Goal: Task Accomplishment & Management: Use online tool/utility

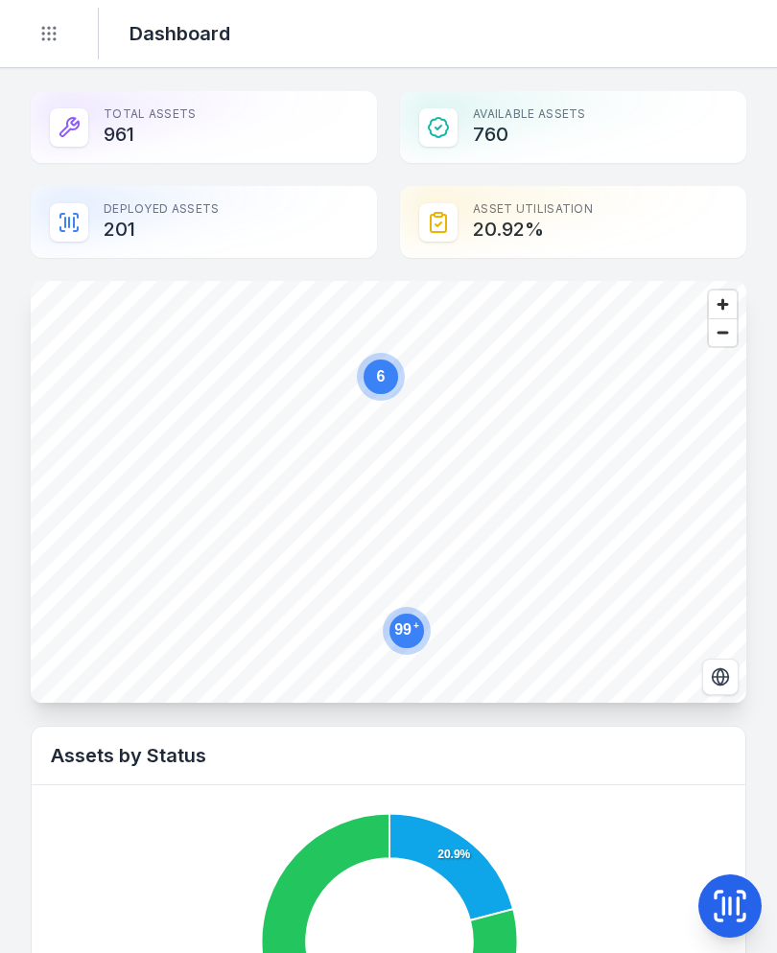
click at [41, 27] on icon "Toggle navigation" at bounding box center [48, 33] width 19 height 19
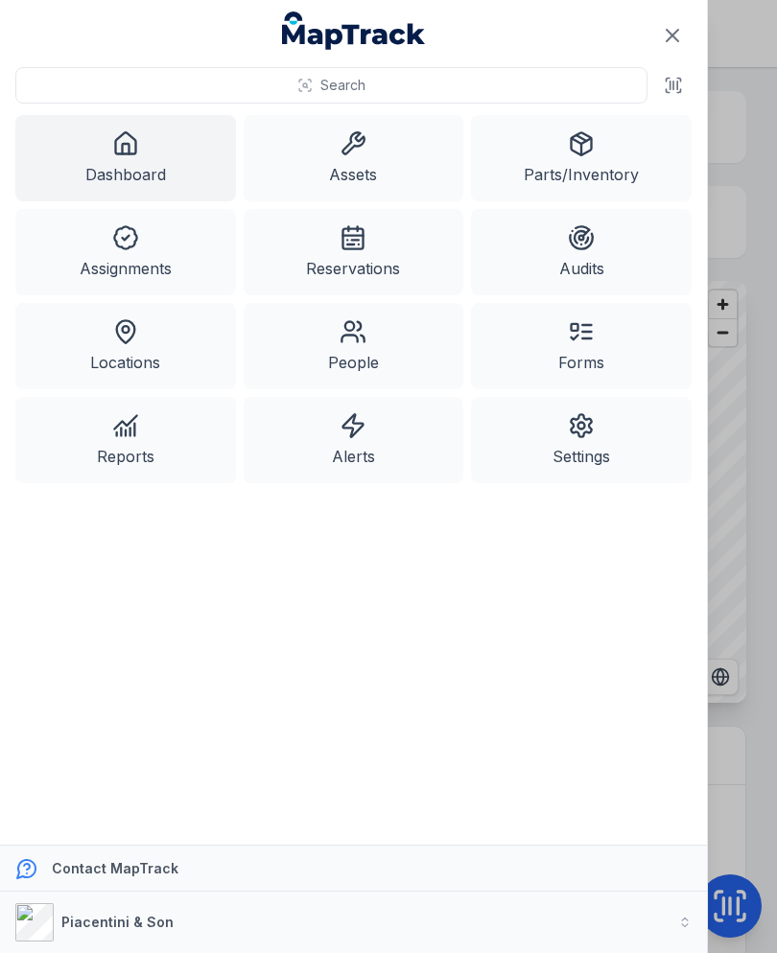
click at [363, 153] on icon at bounding box center [352, 143] width 27 height 27
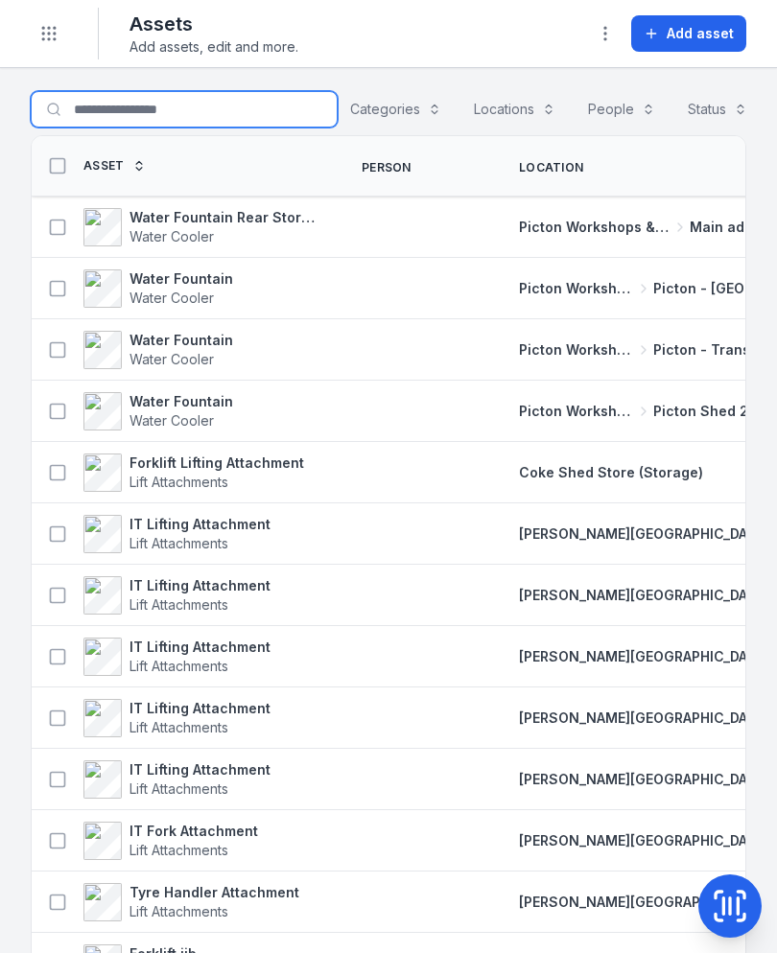
click at [206, 106] on input "Search for assets" at bounding box center [184, 109] width 307 height 36
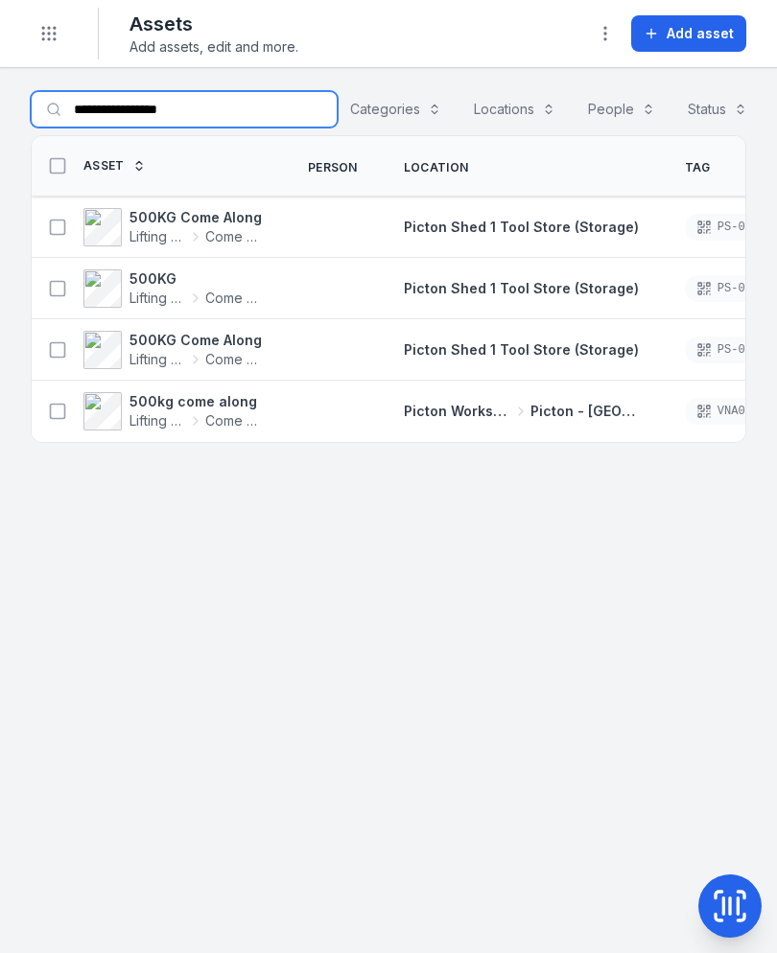
type input "**********"
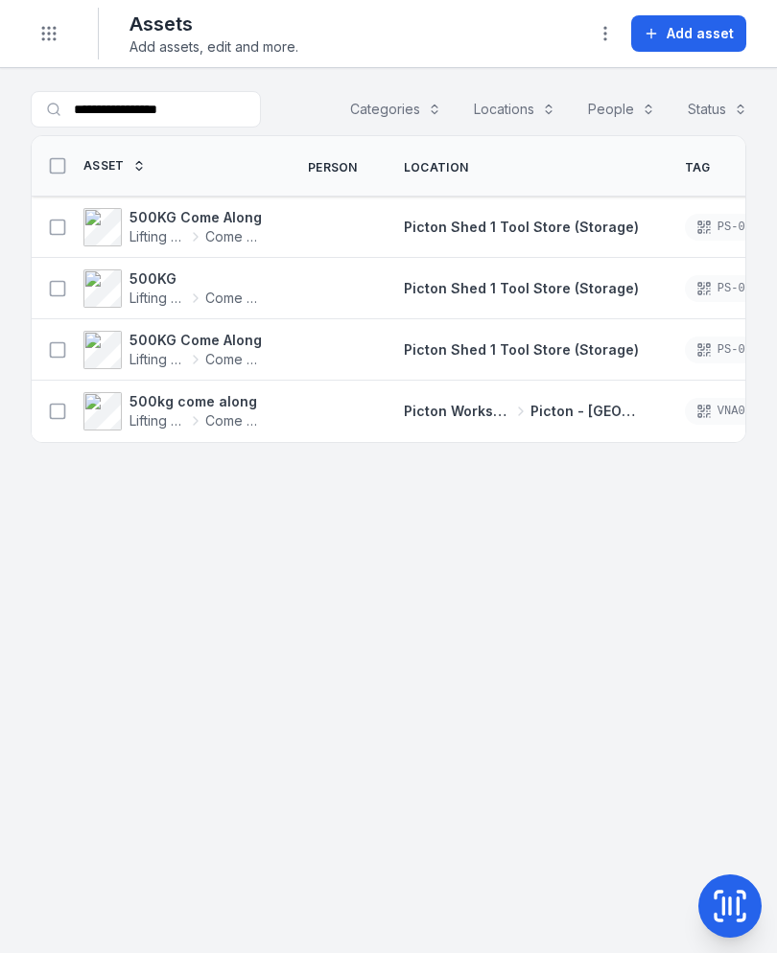
click at [59, 417] on icon at bounding box center [57, 411] width 19 height 19
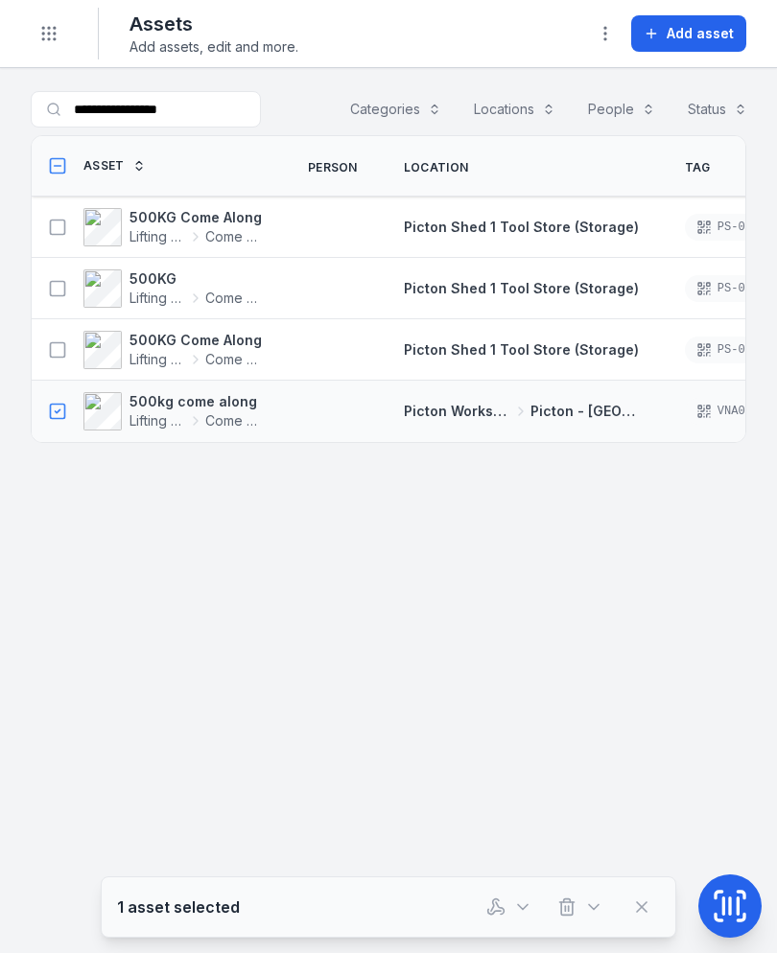
click at [499, 907] on icon "button" at bounding box center [500, 908] width 8 height 12
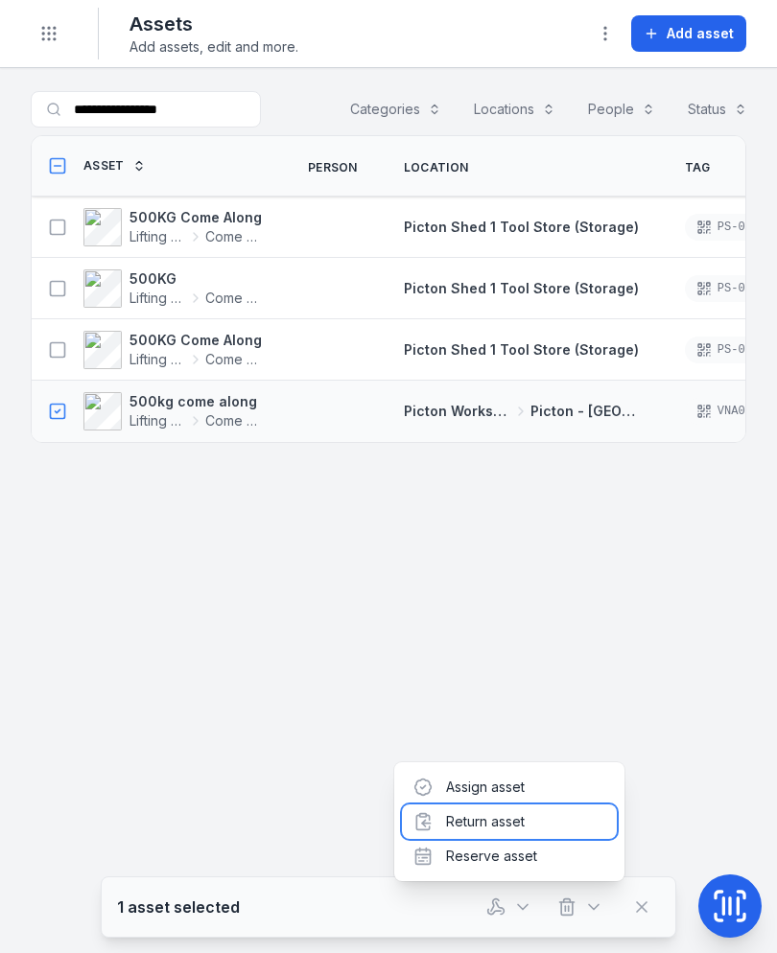
click at [534, 824] on div "Return asset" at bounding box center [509, 821] width 215 height 35
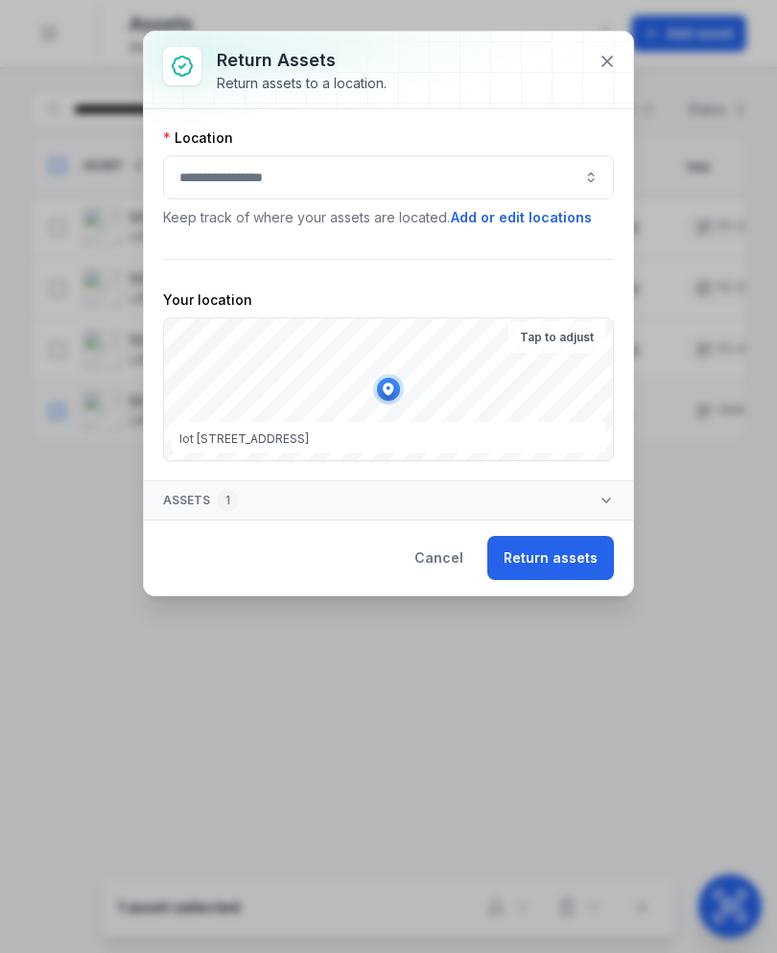
click at [513, 172] on button "button" at bounding box center [388, 177] width 451 height 44
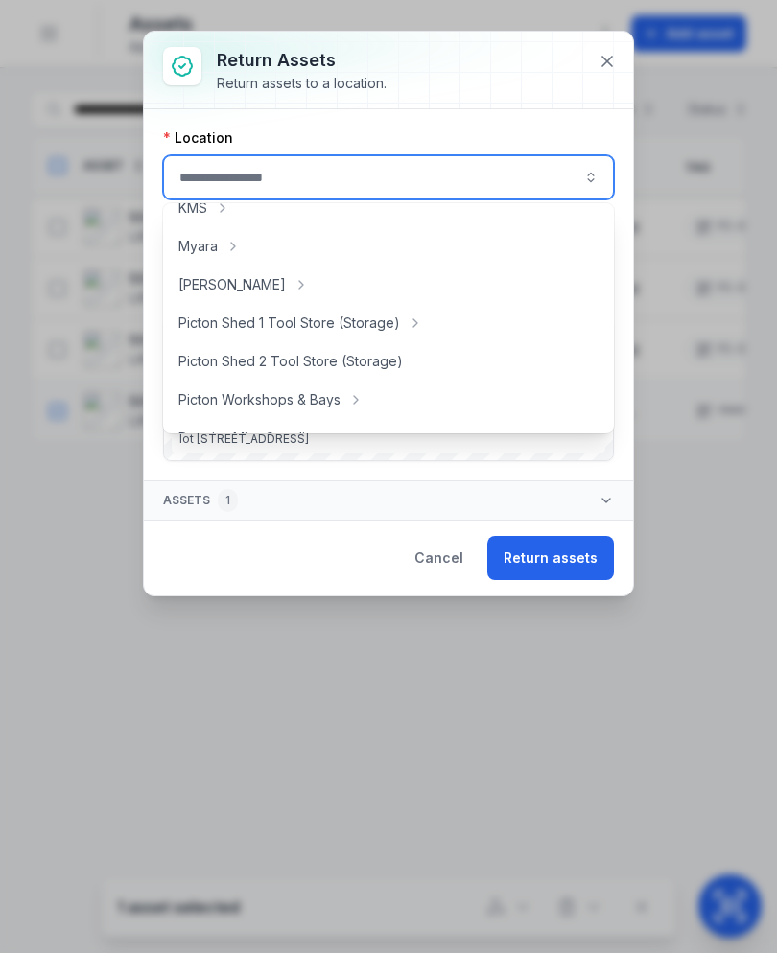
scroll to position [291, 0]
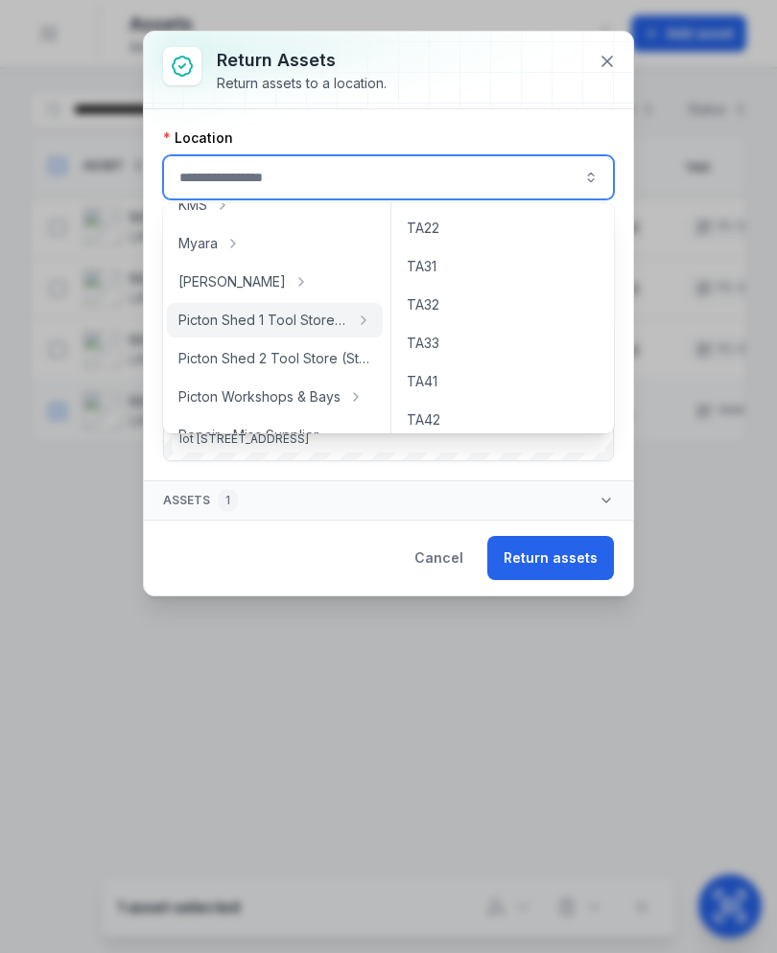
click at [568, 554] on button "Return assets" at bounding box center [550, 558] width 127 height 44
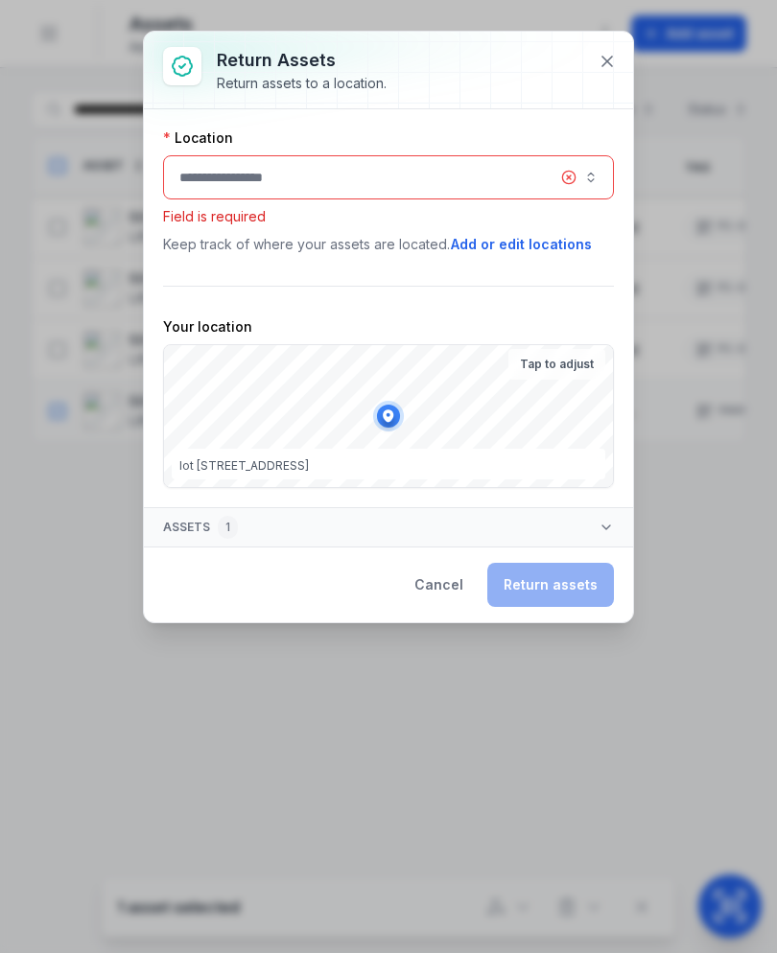
click at [455, 181] on button "button" at bounding box center [388, 177] width 451 height 44
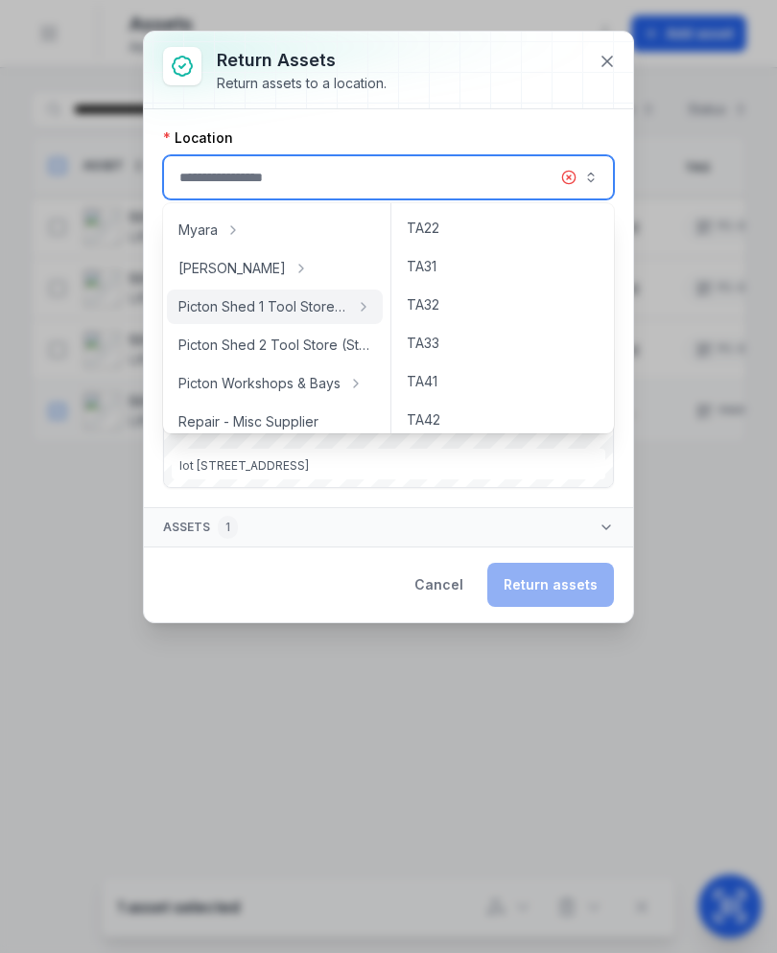
scroll to position [309, 0]
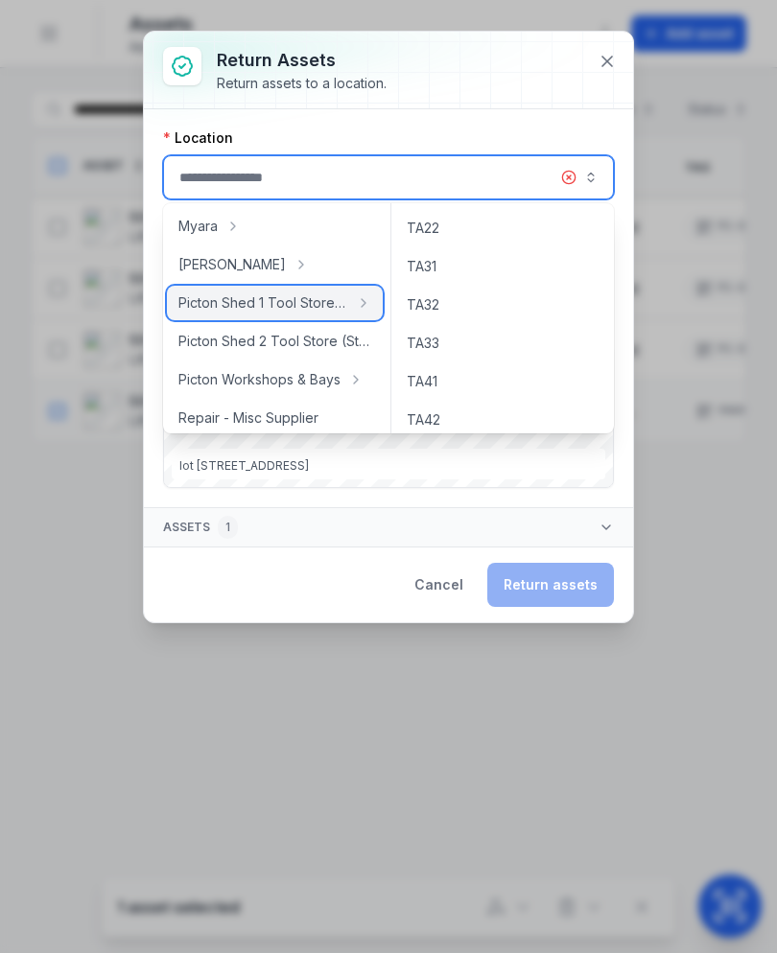
click at [304, 300] on span "Picton Shed 1 Tool Store (Storage)" at bounding box center [263, 302] width 170 height 19
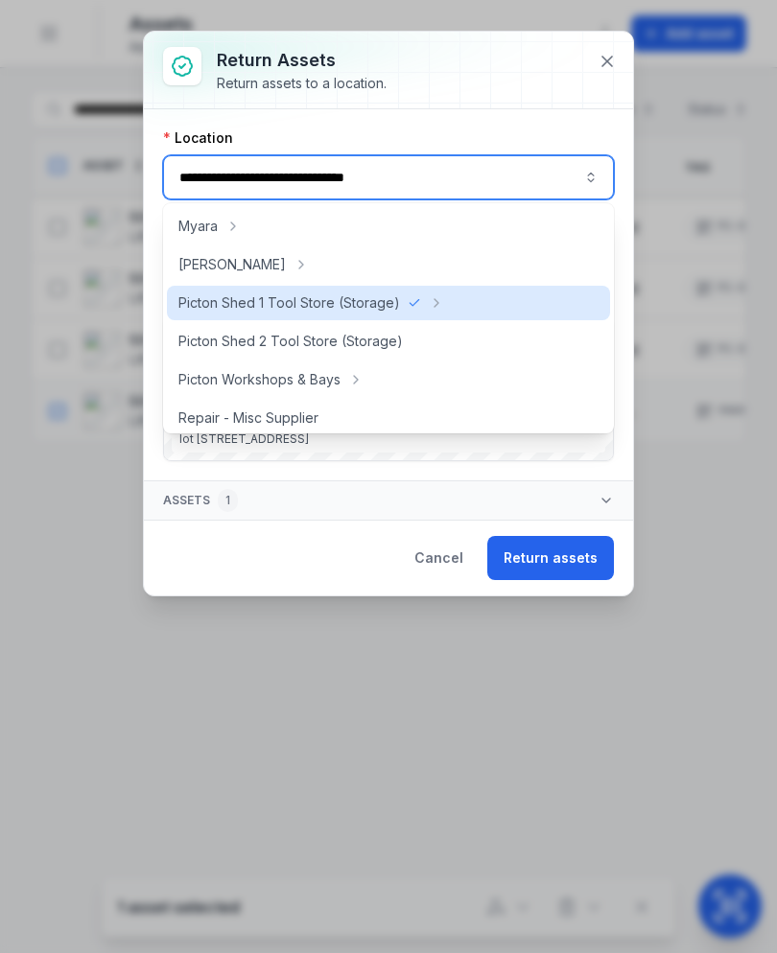
type input "**********"
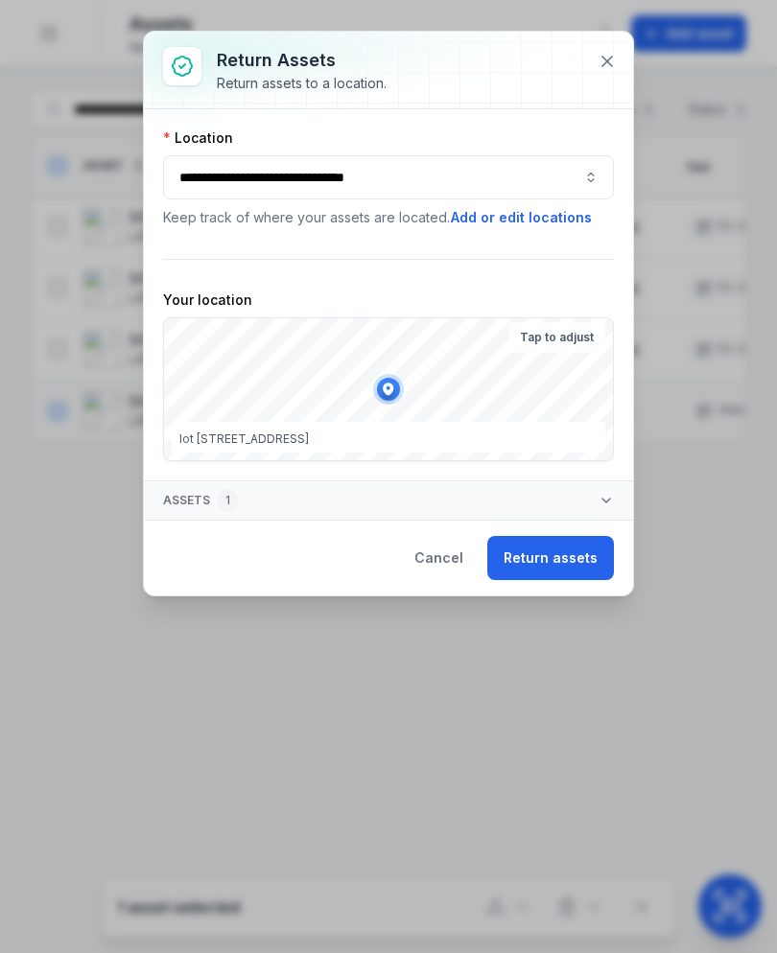
click at [572, 558] on button "Return assets" at bounding box center [550, 558] width 127 height 44
